Goal: Task Accomplishment & Management: Manage account settings

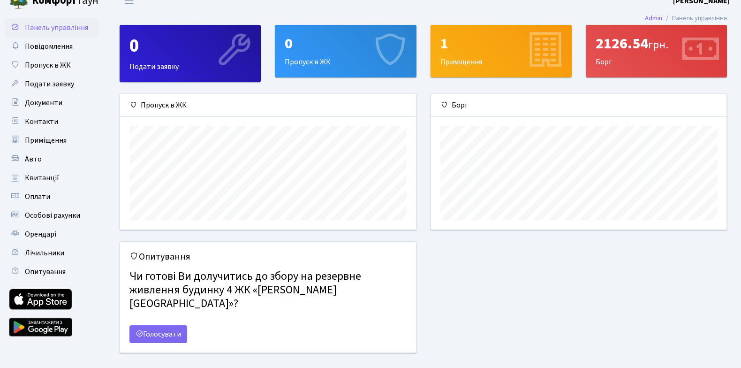
scroll to position [19, 0]
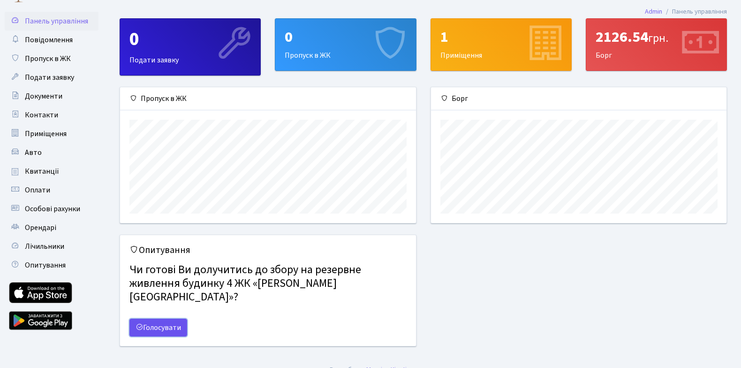
click at [165, 318] on link "Голосувати" at bounding box center [158, 327] width 58 height 18
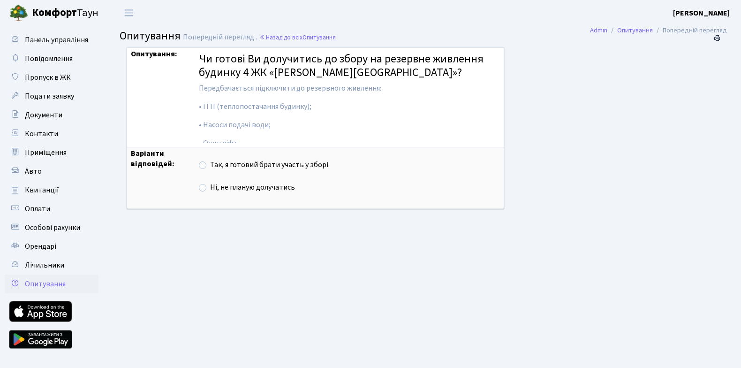
click at [210, 165] on label "Так, я готовий брати участь у зборі" at bounding box center [269, 164] width 118 height 11
click at [210, 165] on input "Так, я готовий брати участь у зборі" at bounding box center [213, 162] width 6 height 6
radio input "true"
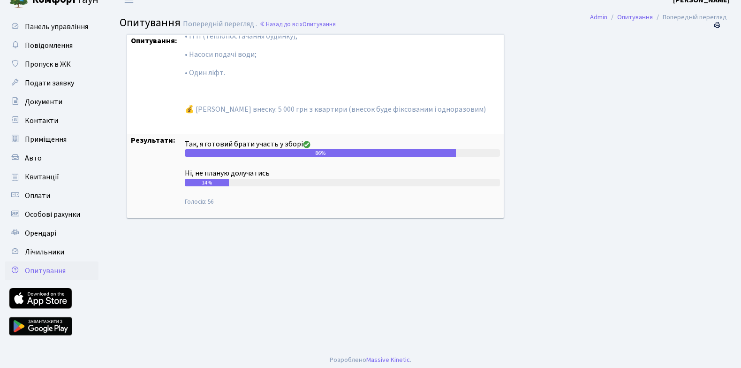
scroll to position [17, 0]
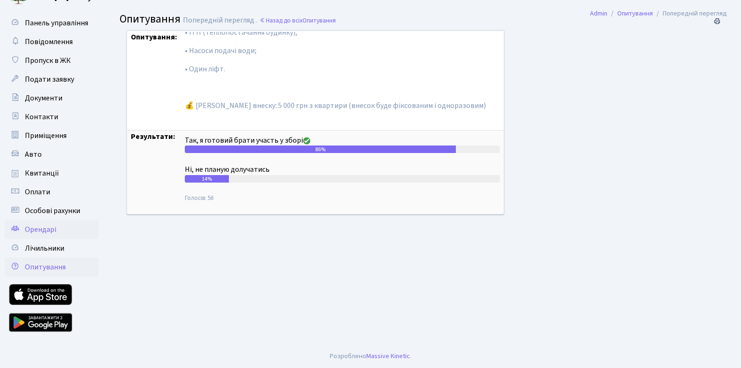
click at [56, 226] on span "Орендарі" at bounding box center [40, 229] width 31 height 10
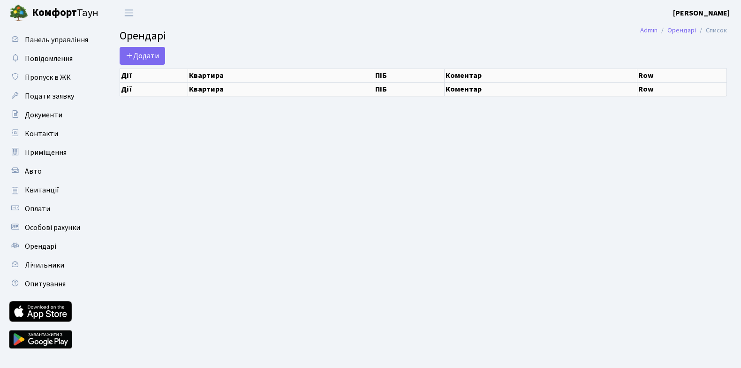
select select "25"
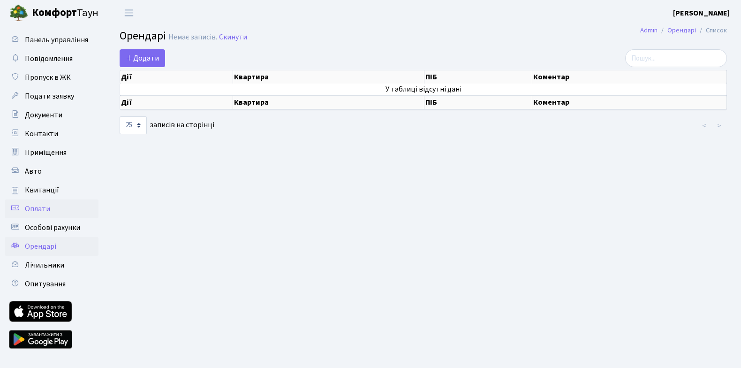
click at [47, 207] on span "Оплати" at bounding box center [37, 208] width 25 height 10
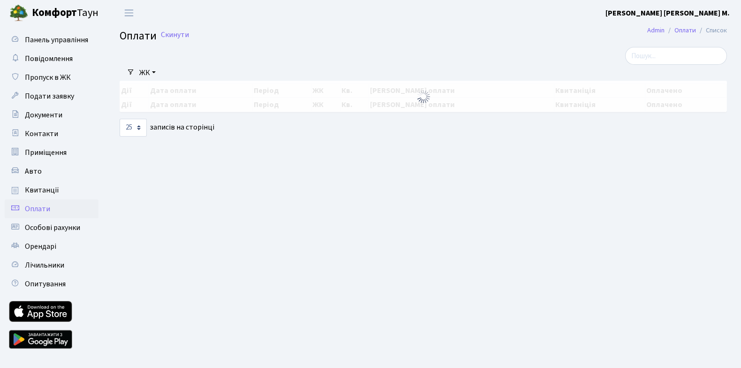
select select "25"
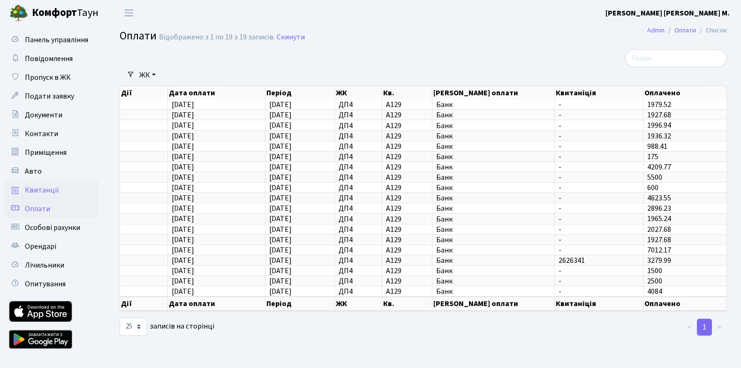
click at [46, 188] on span "Квитанції" at bounding box center [42, 190] width 34 height 10
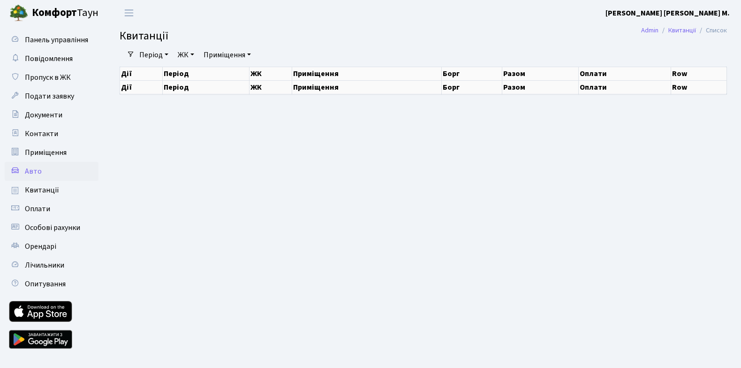
click at [36, 166] on span "Авто" at bounding box center [33, 171] width 17 height 10
select select "25"
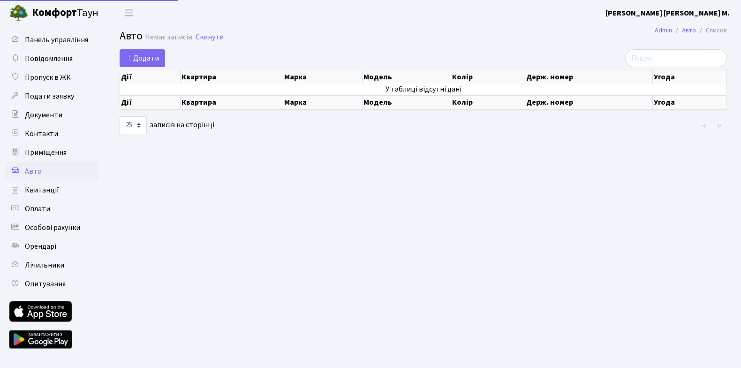
select select "25"
click at [40, 150] on span "Приміщення" at bounding box center [46, 152] width 42 height 10
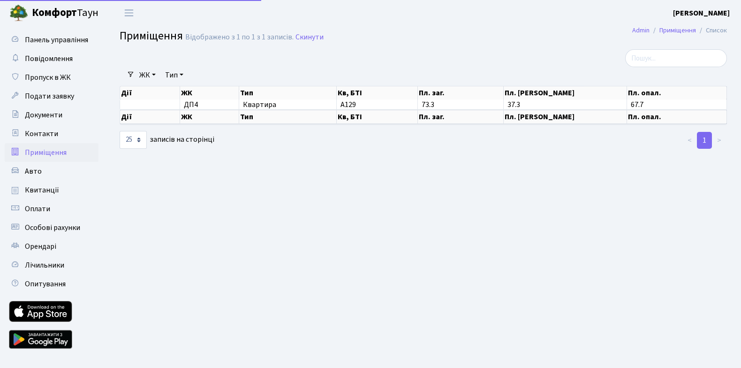
select select "25"
click at [40, 136] on span "Контакти" at bounding box center [41, 133] width 33 height 10
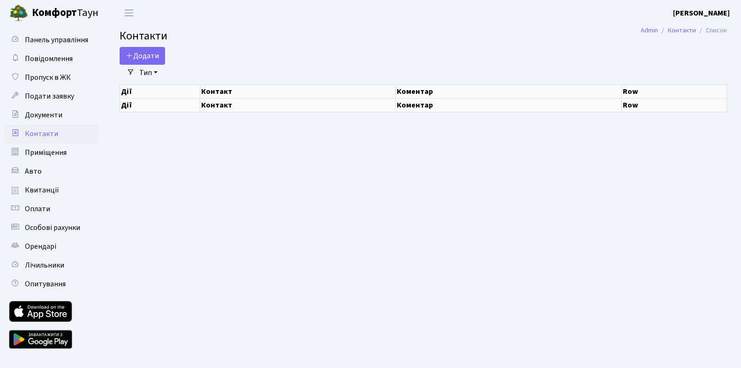
select select "25"
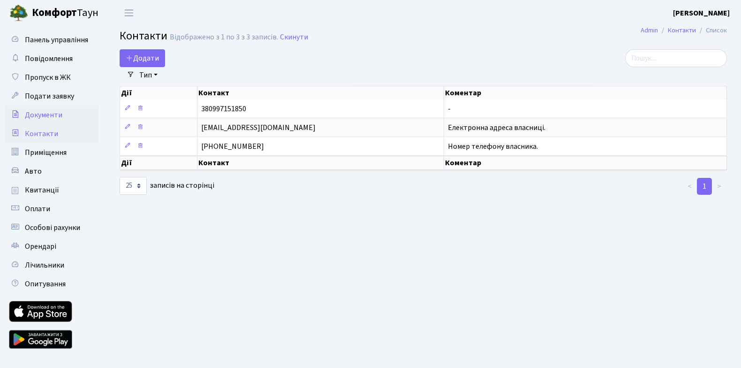
click at [45, 117] on span "Документи" at bounding box center [44, 115] width 38 height 10
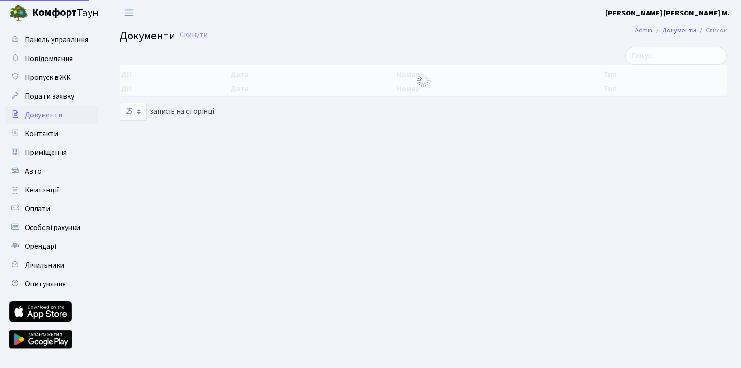
select select "25"
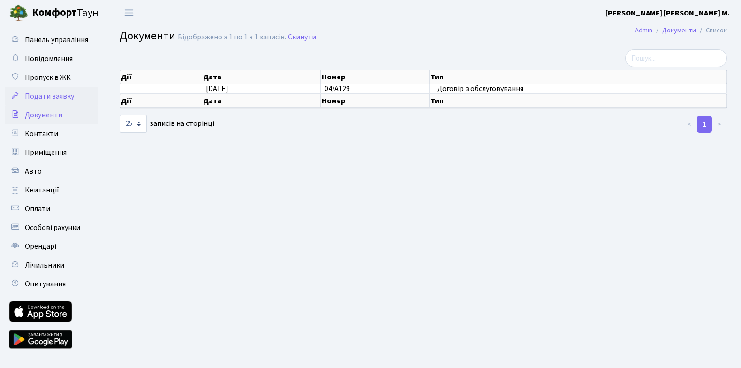
click at [45, 97] on span "Подати заявку" at bounding box center [49, 96] width 49 height 10
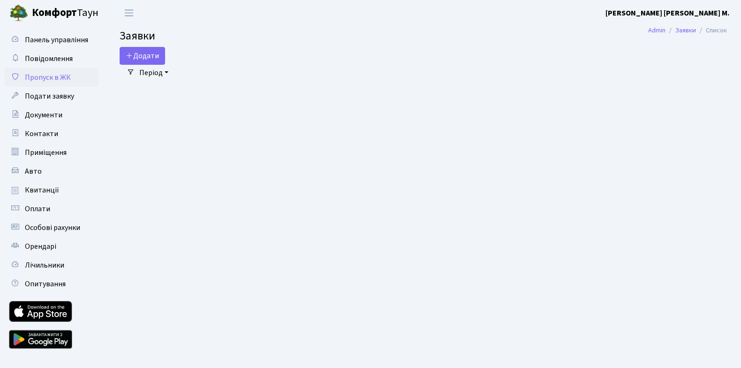
select select "25"
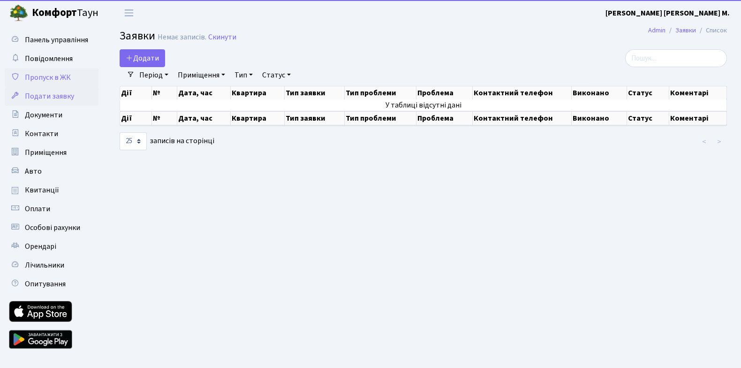
click at [51, 79] on span "Пропуск в ЖК" at bounding box center [48, 77] width 46 height 10
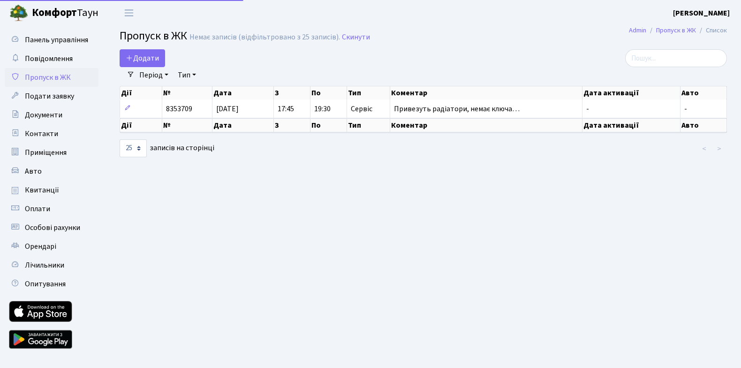
select select "25"
click at [54, 61] on span "Повідомлення" at bounding box center [49, 58] width 48 height 10
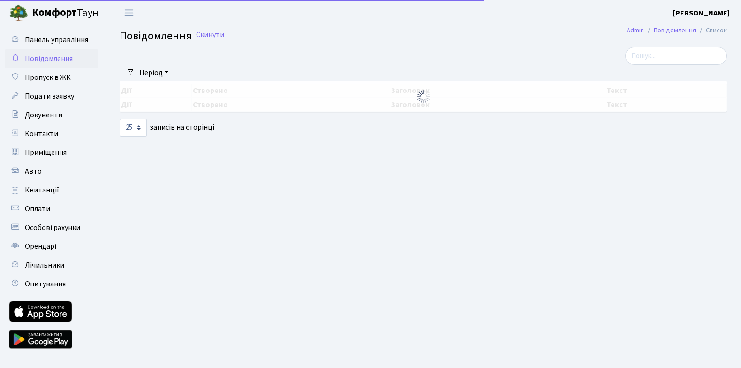
select select "25"
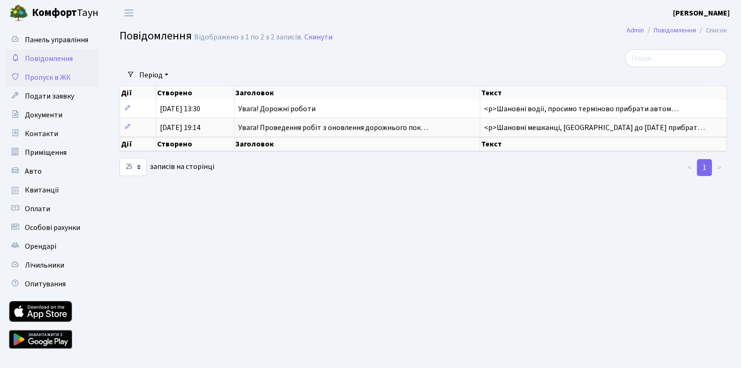
click at [54, 83] on link "Пропуск в ЖК" at bounding box center [52, 77] width 94 height 19
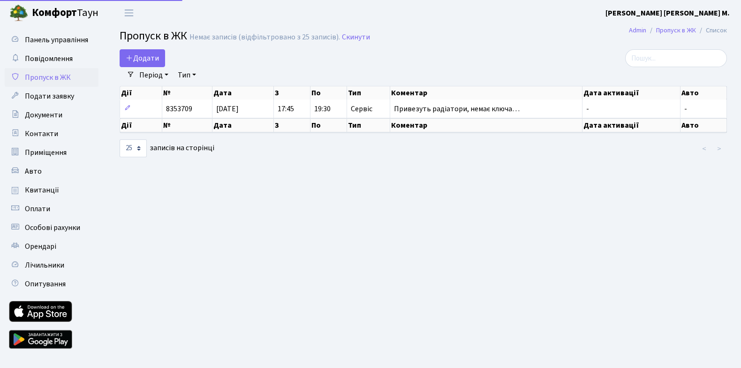
select select "25"
click at [52, 60] on span "Повідомлення" at bounding box center [49, 58] width 48 height 10
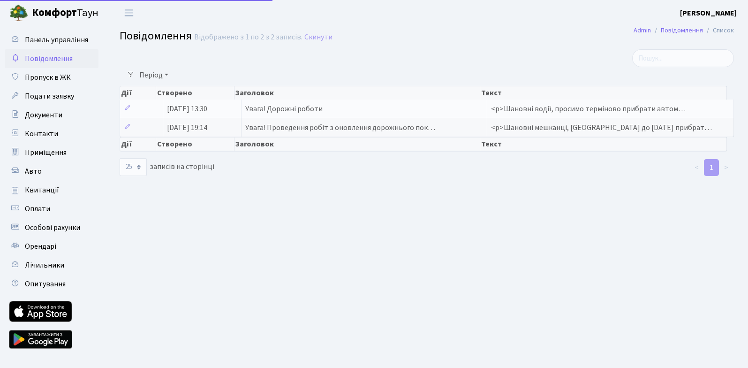
select select "25"
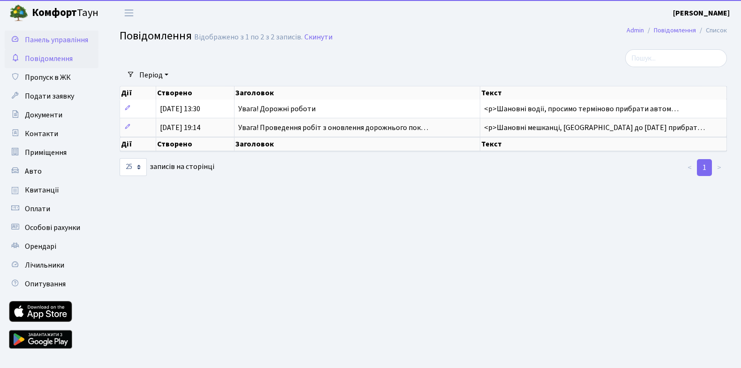
click at [61, 44] on span "Панель управління" at bounding box center [56, 40] width 63 height 10
